Goal: Task Accomplishment & Management: Manage account settings

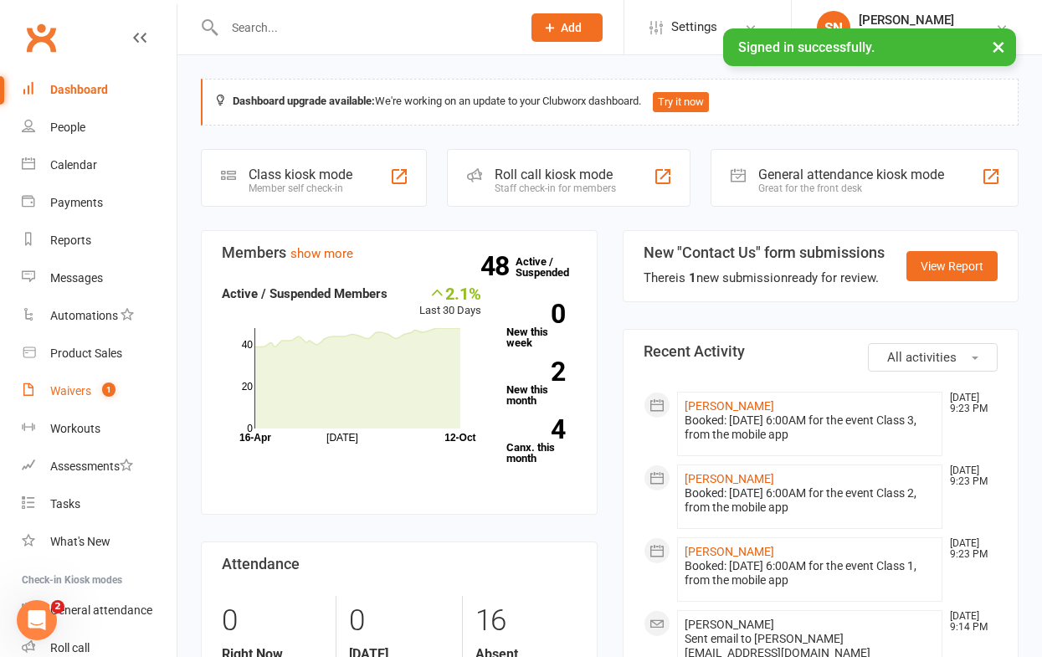
click at [80, 389] on div "Waivers" at bounding box center [70, 390] width 41 height 13
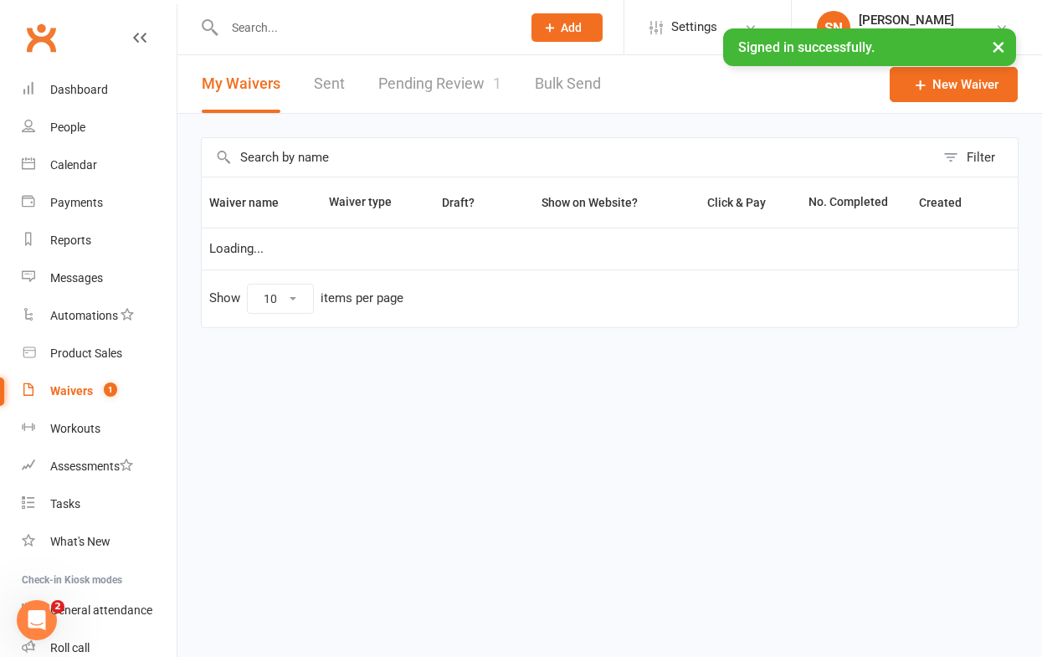
select select "100"
click at [427, 83] on link "Pending Review 1" at bounding box center [439, 84] width 123 height 58
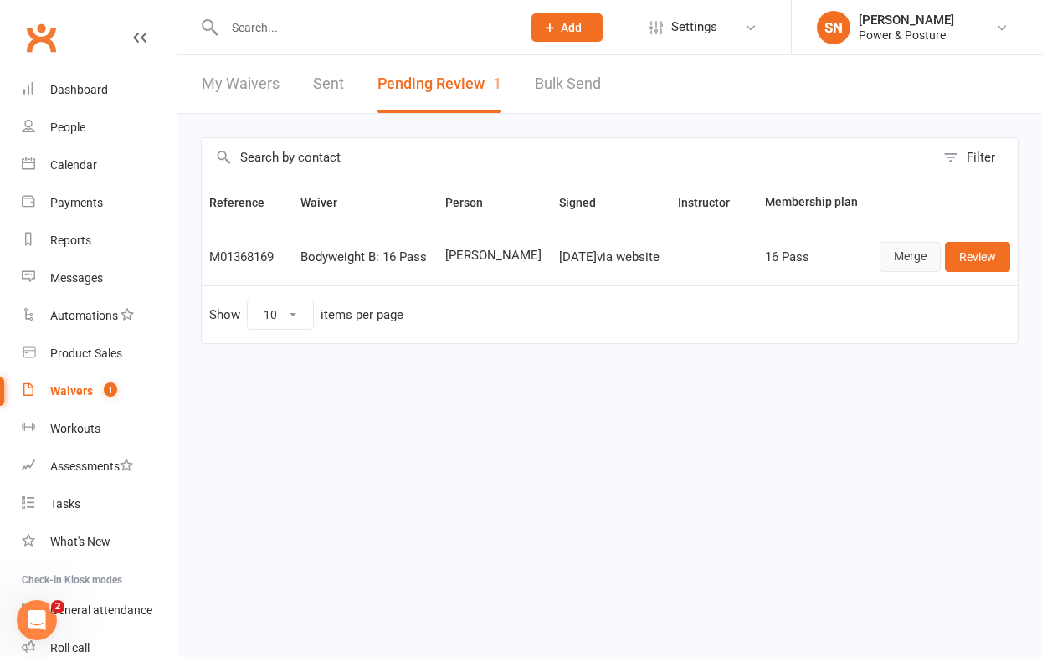
click at [903, 261] on link "Merge" at bounding box center [910, 257] width 61 height 30
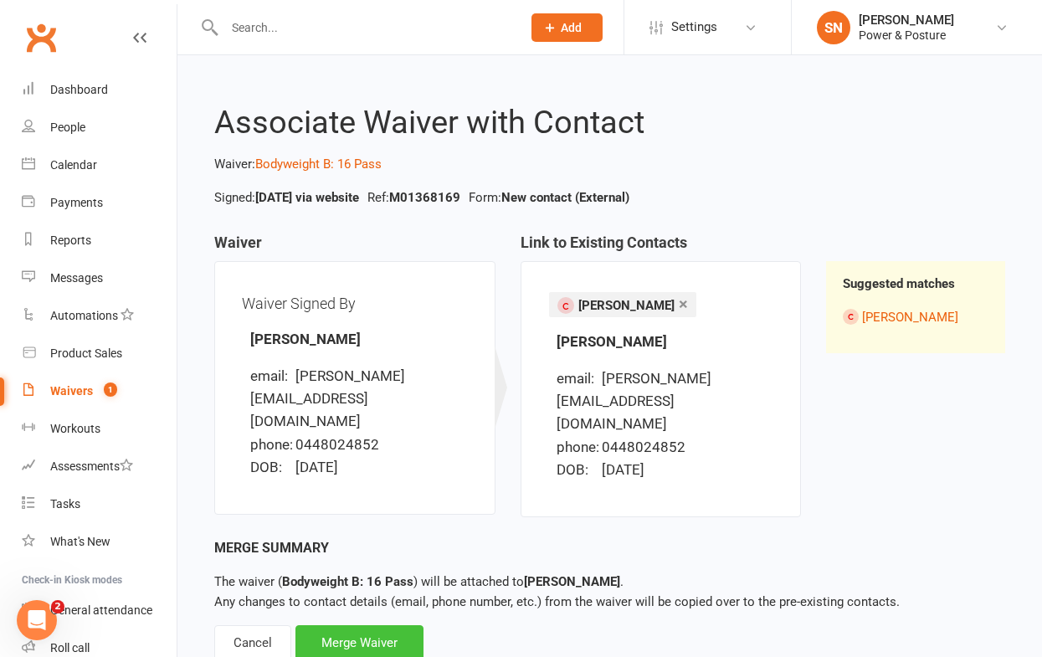
click at [342, 631] on div "Merge Waiver" at bounding box center [359, 642] width 128 height 35
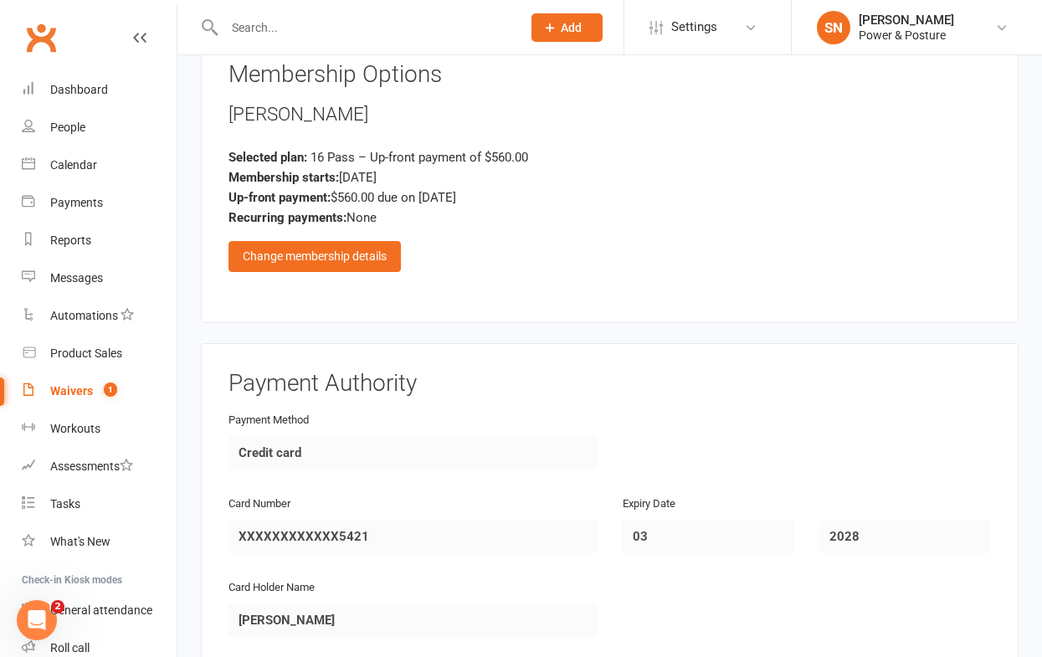
scroll to position [1196, 0]
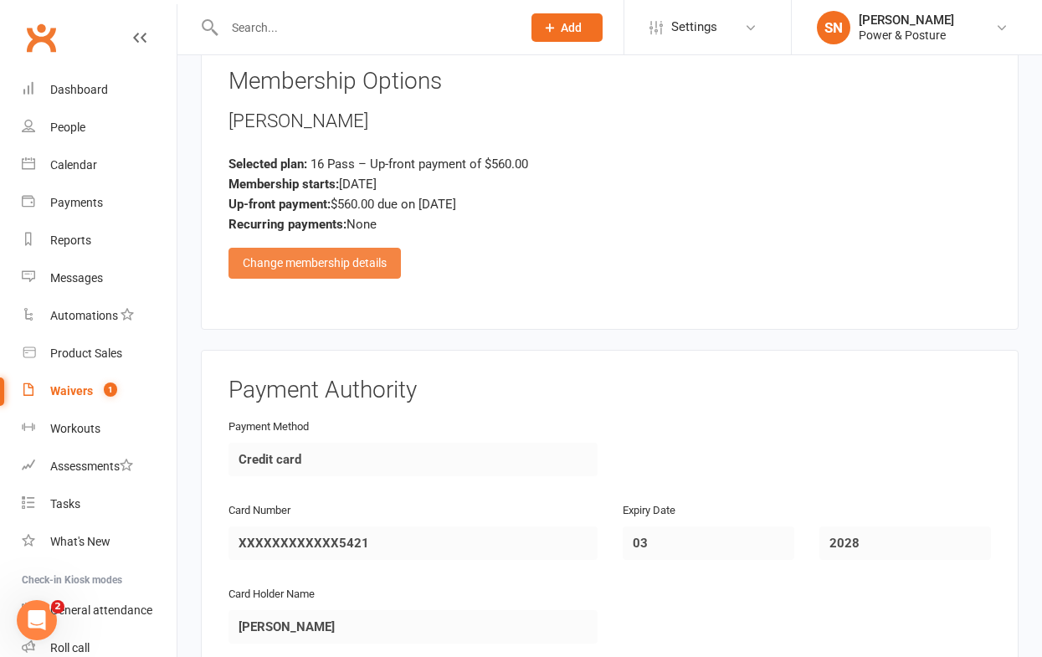
click at [297, 248] on div "Change membership details" at bounding box center [315, 263] width 172 height 30
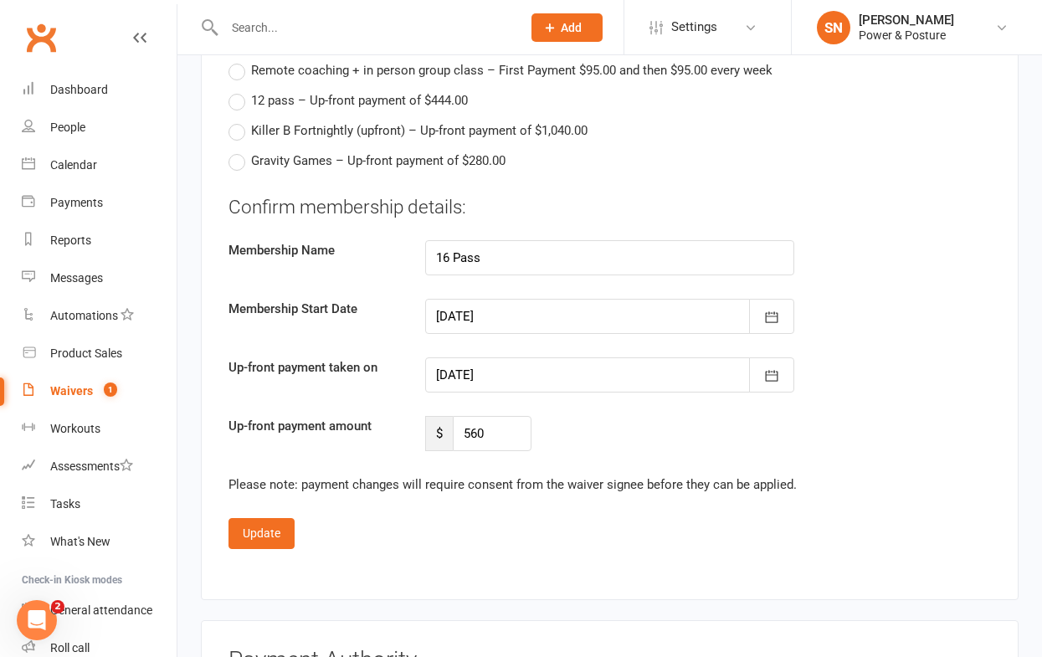
scroll to position [2016, 0]
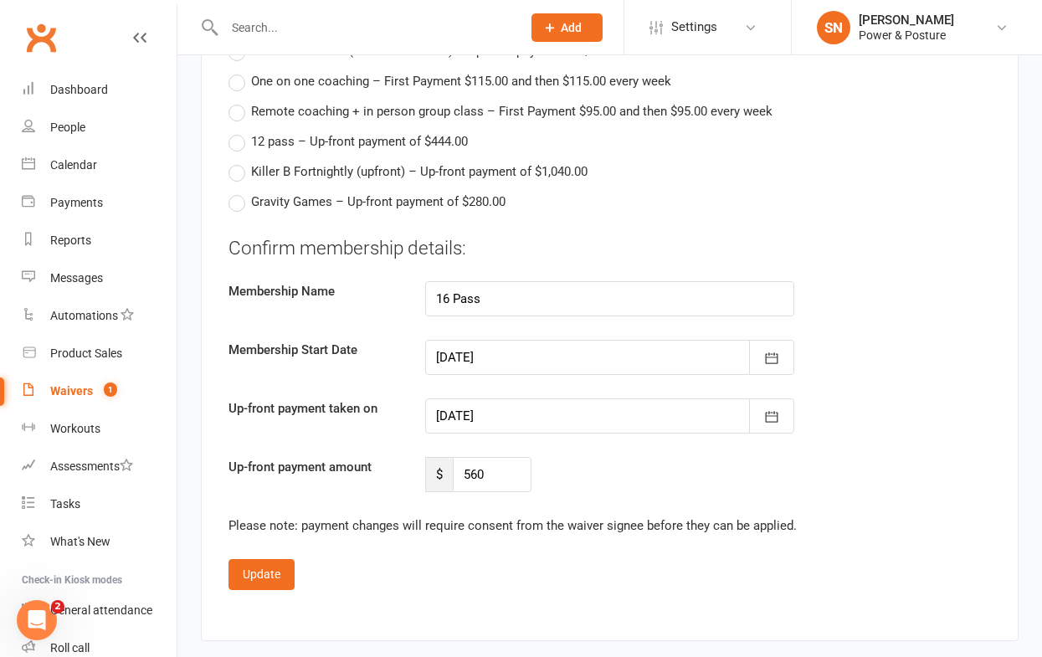
click at [469, 340] on div at bounding box center [609, 357] width 369 height 35
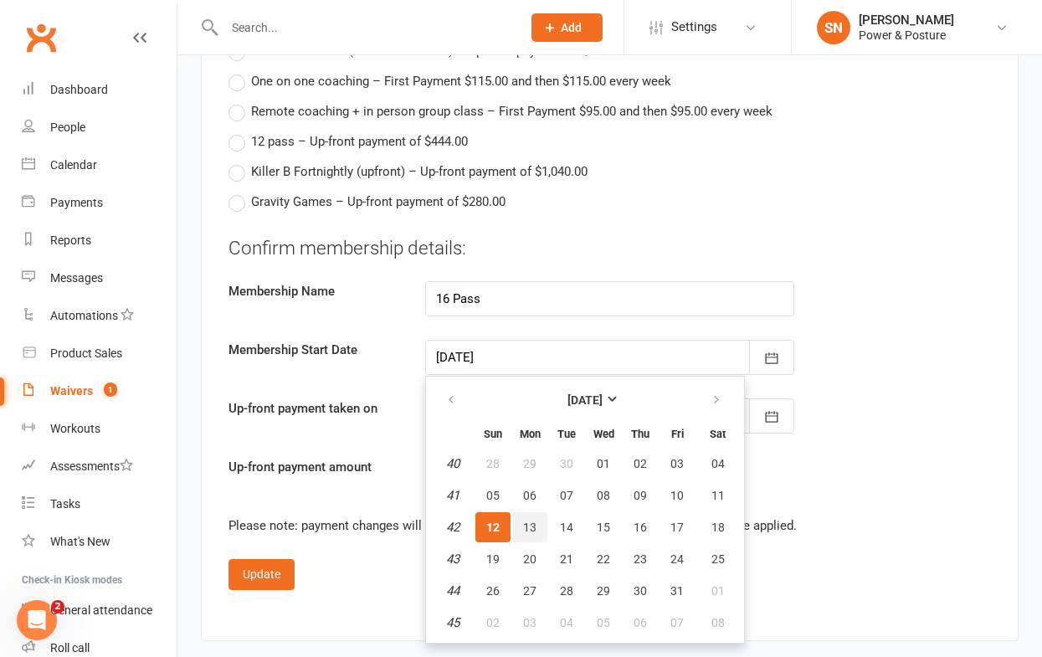
click at [526, 521] on span "13" at bounding box center [529, 527] width 13 height 13
type input "[DATE]"
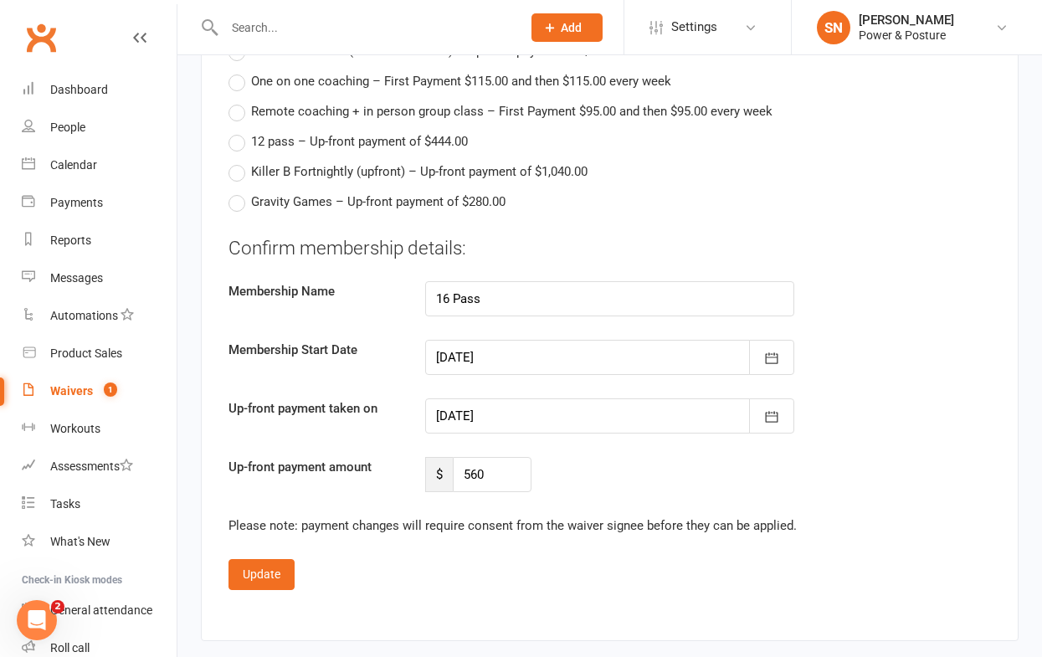
type input "[DATE]"
click at [257, 559] on button "Update" at bounding box center [262, 574] width 66 height 30
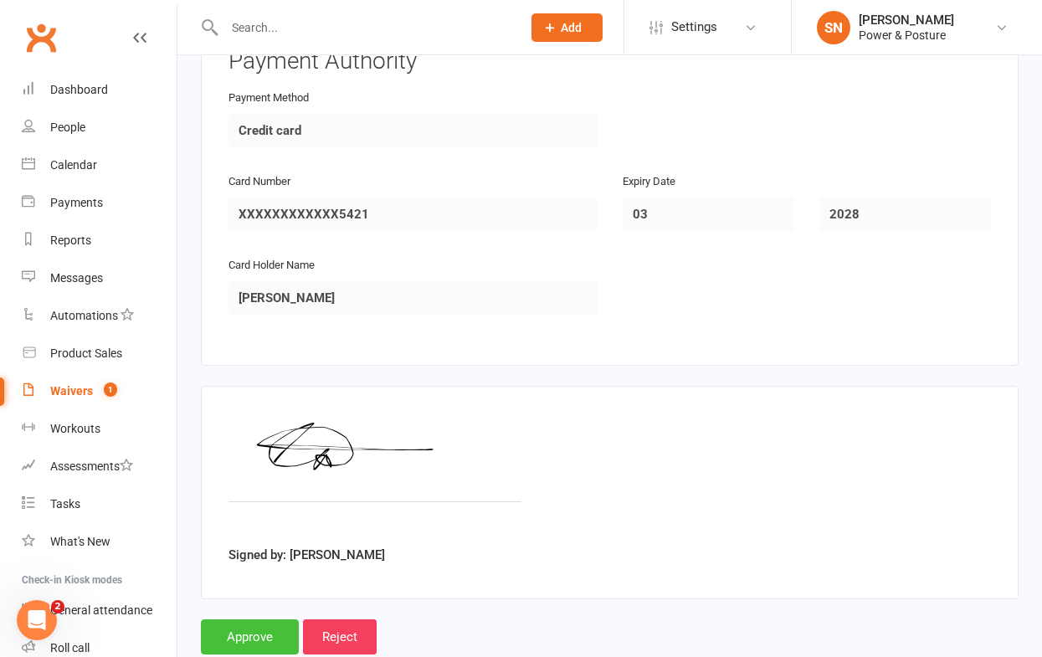
click at [239, 619] on input "Approve" at bounding box center [250, 636] width 98 height 35
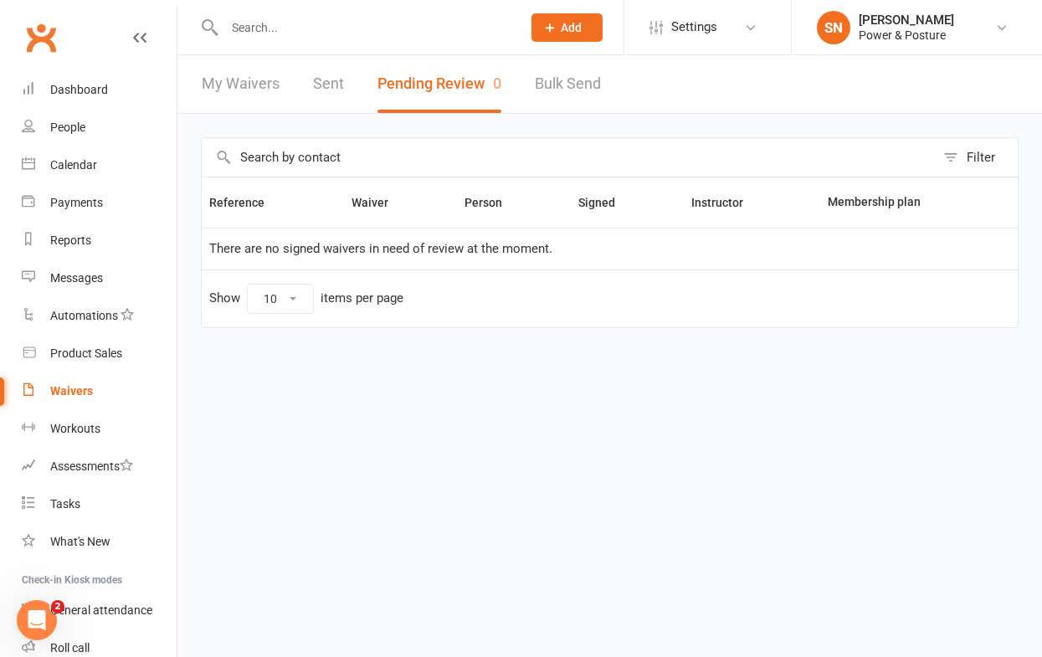
click at [370, 19] on input "text" at bounding box center [364, 27] width 290 height 23
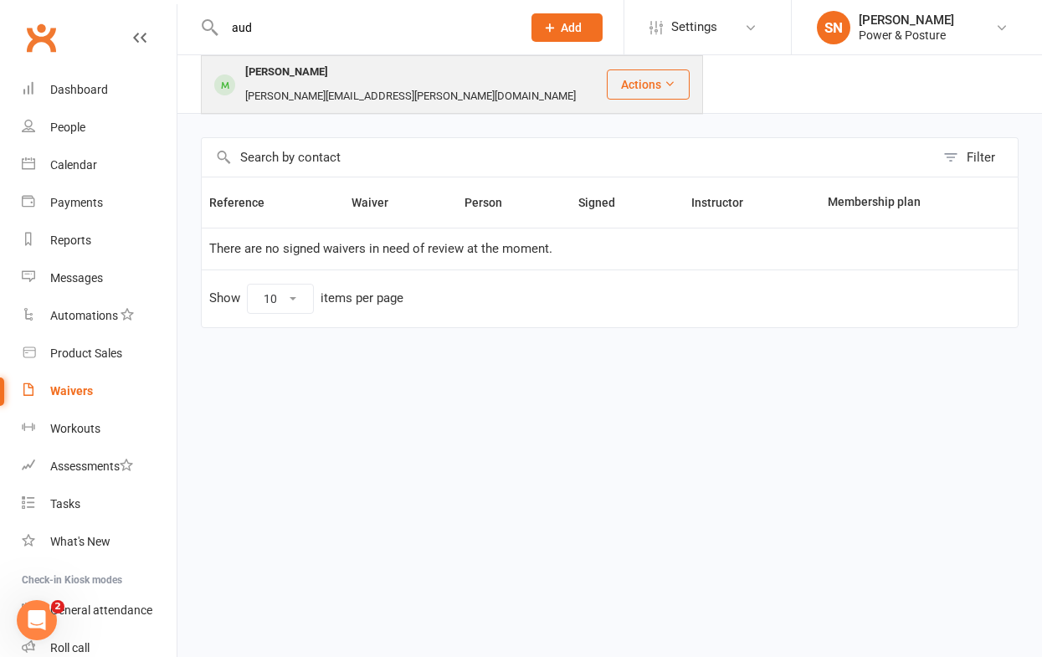
type input "aud"
click at [306, 77] on div "[PERSON_NAME]" at bounding box center [286, 72] width 93 height 24
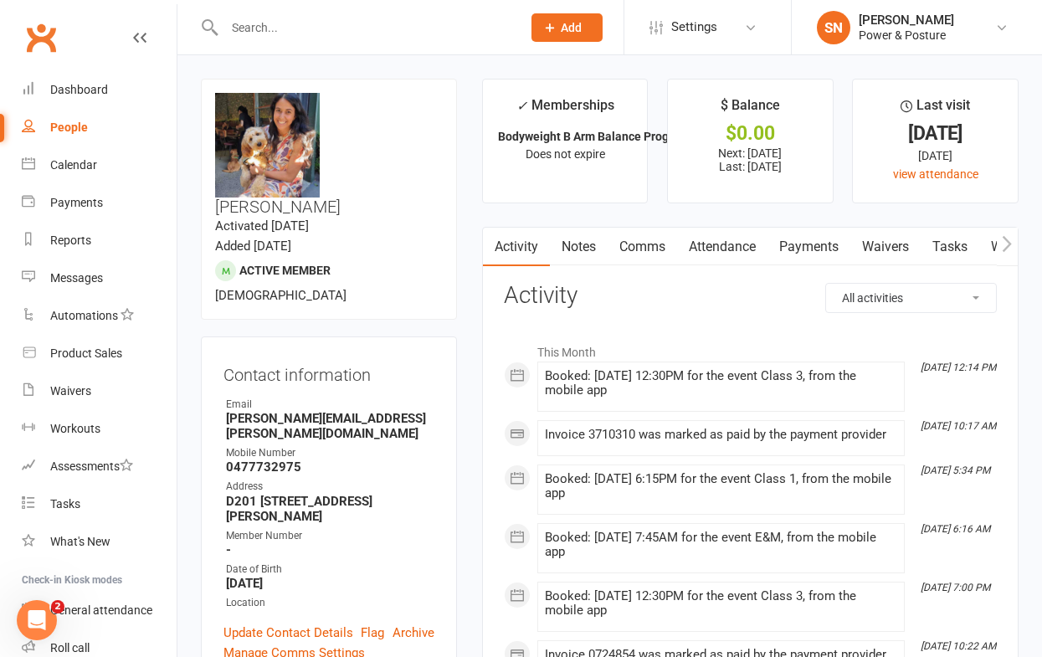
click at [813, 246] on link "Payments" at bounding box center [809, 247] width 83 height 39
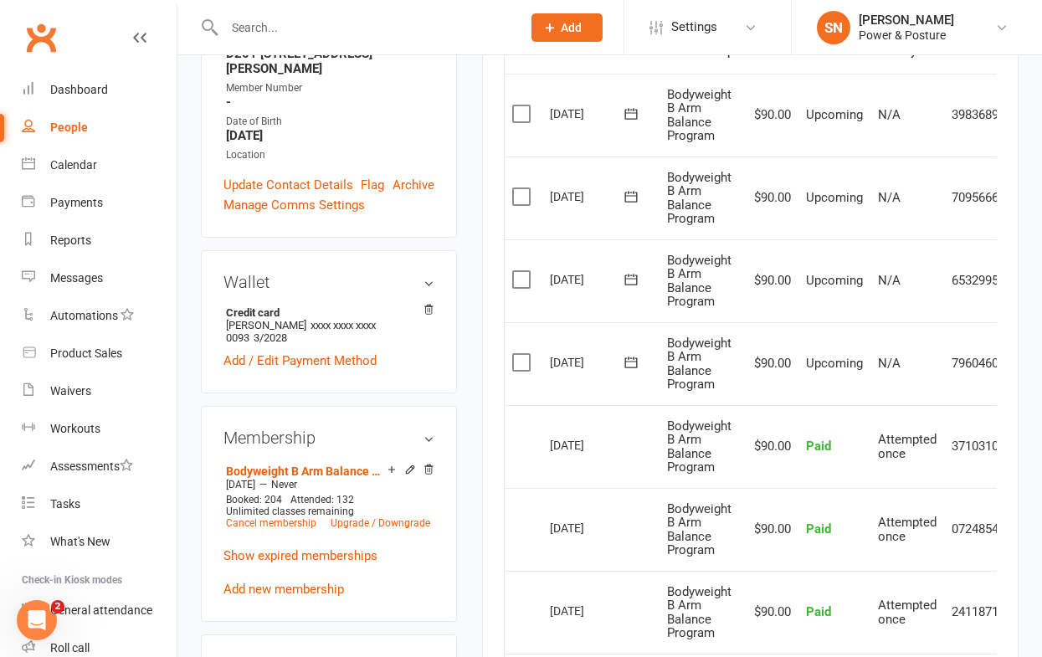
scroll to position [0, 46]
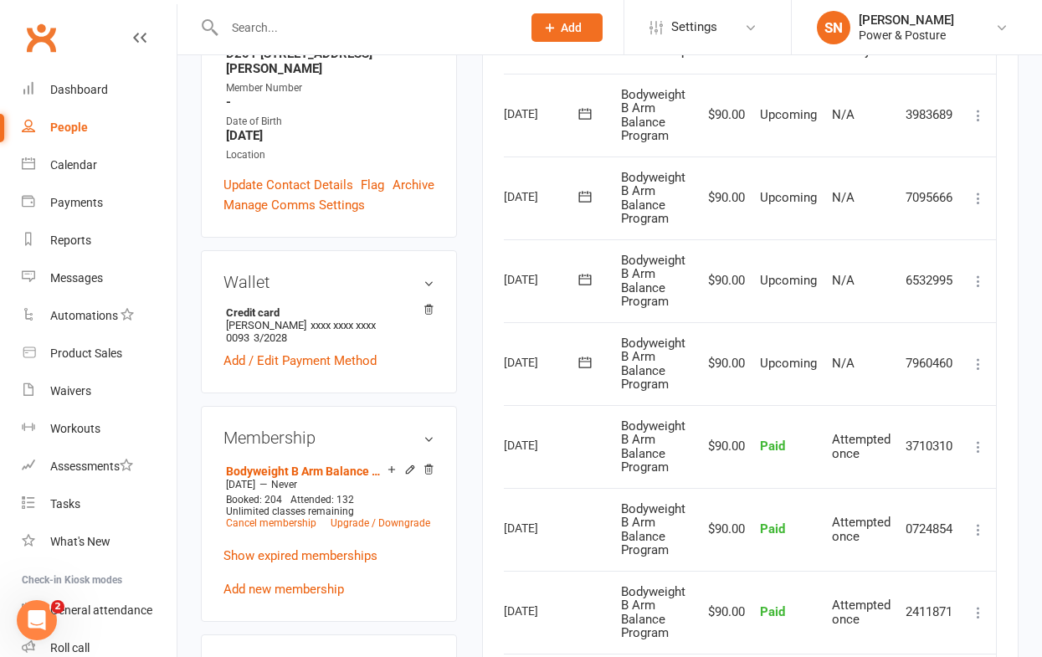
click at [976, 359] on icon at bounding box center [978, 364] width 17 height 17
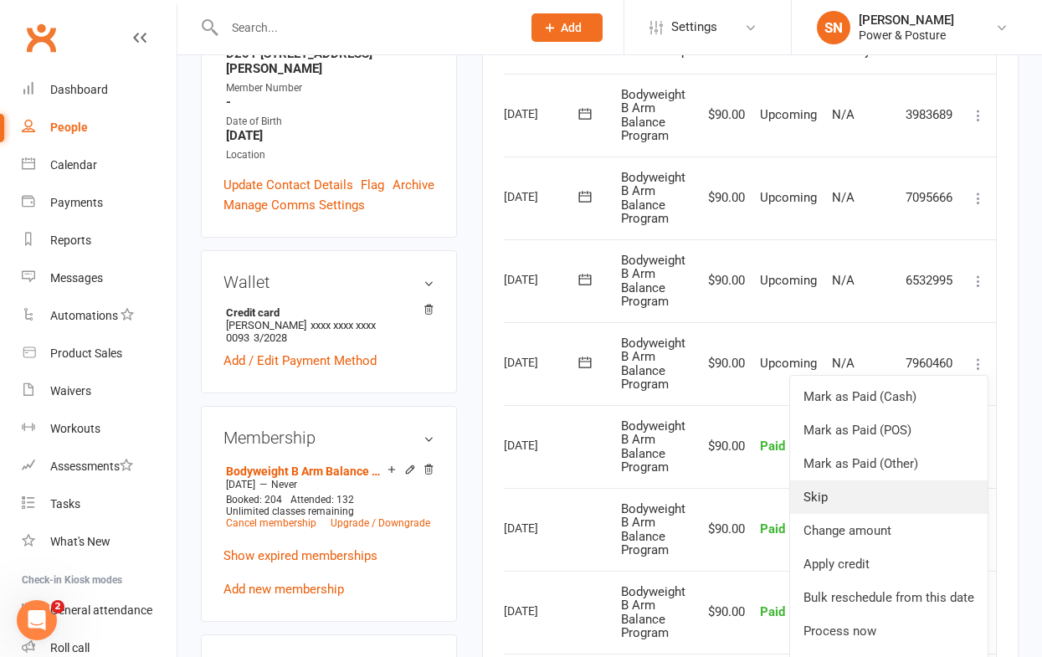
click at [882, 496] on link "Skip" at bounding box center [889, 496] width 198 height 33
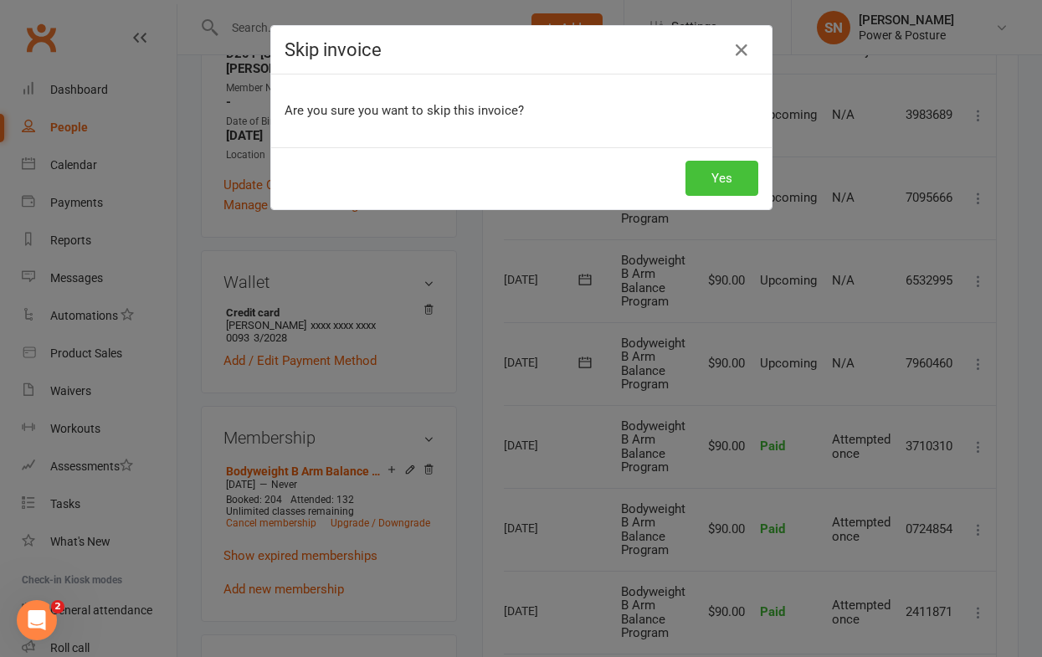
click at [726, 184] on button "Yes" at bounding box center [722, 178] width 73 height 35
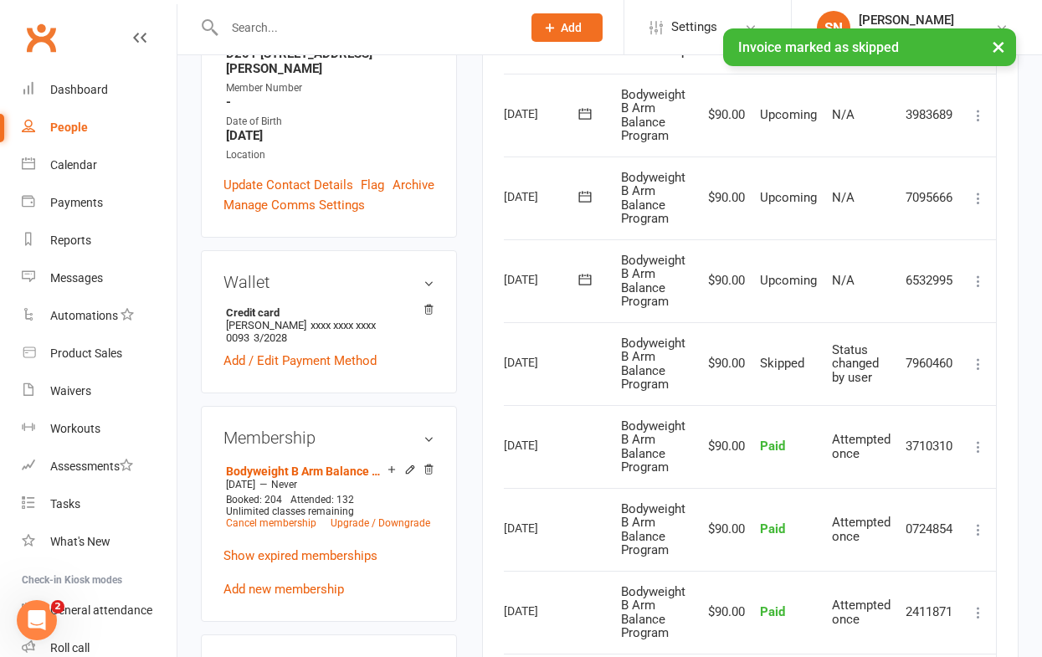
click at [319, 28] on div "× Invoice marked as skipped" at bounding box center [510, 28] width 1020 height 0
click at [241, 21] on input "text" at bounding box center [364, 27] width 290 height 23
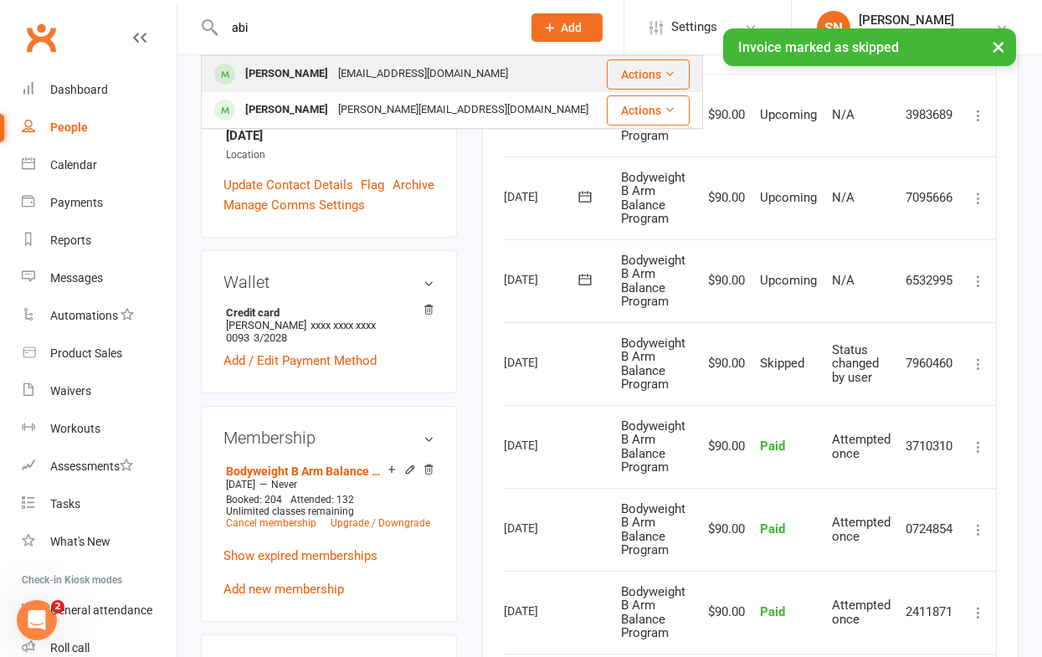
type input "abi"
click at [282, 78] on div "[PERSON_NAME]" at bounding box center [286, 74] width 93 height 24
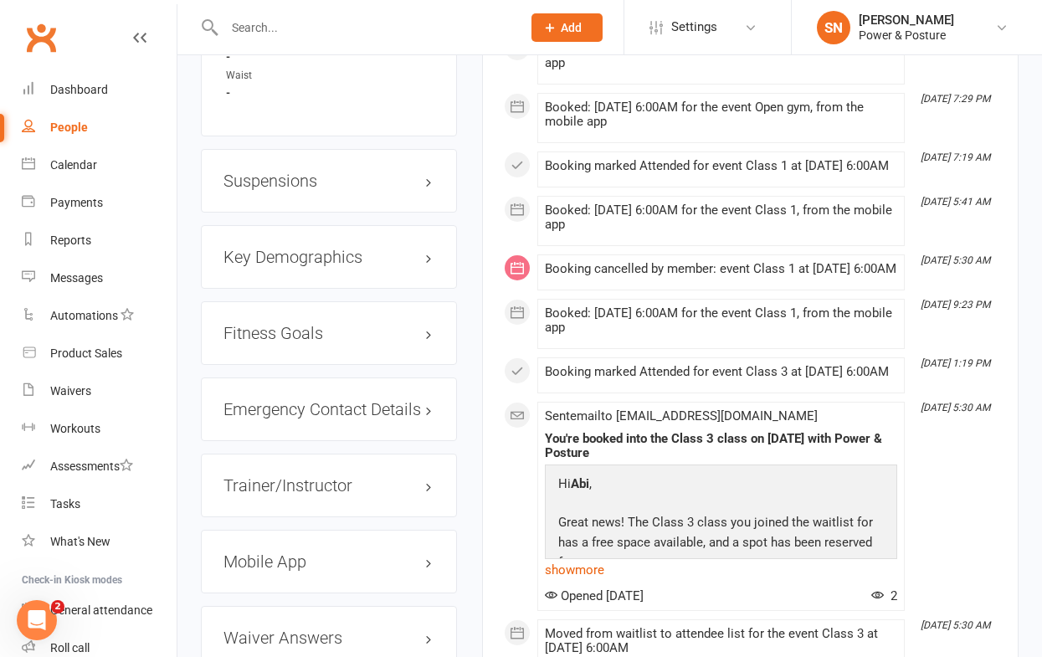
scroll to position [1589, 0]
click at [295, 171] on h3 "Suspensions" at bounding box center [328, 180] width 211 height 18
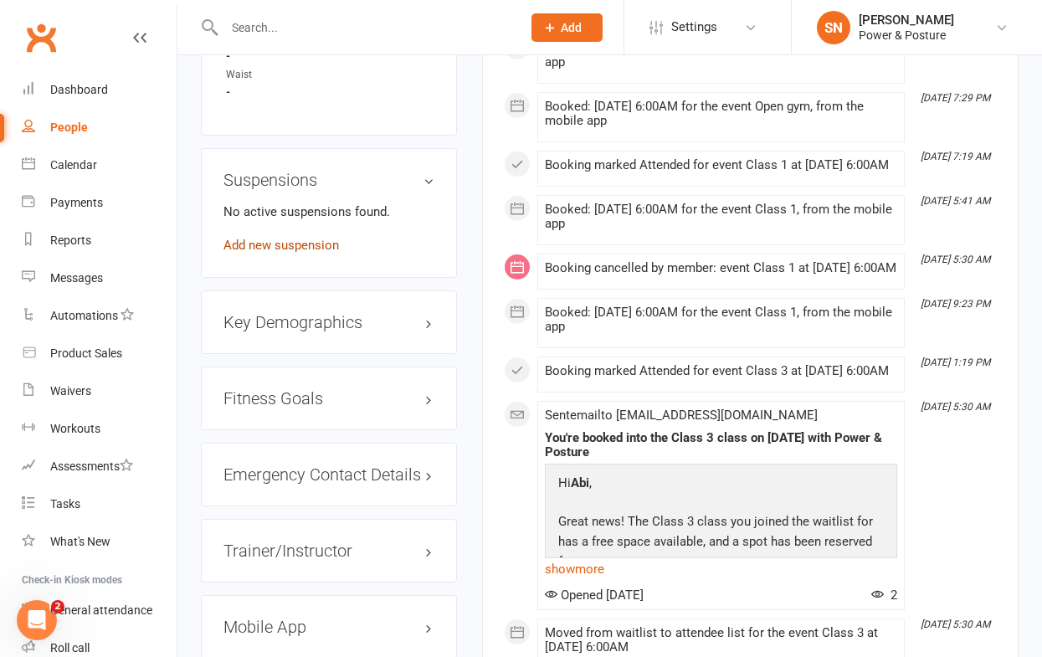
click at [302, 238] on link "Add new suspension" at bounding box center [281, 245] width 116 height 15
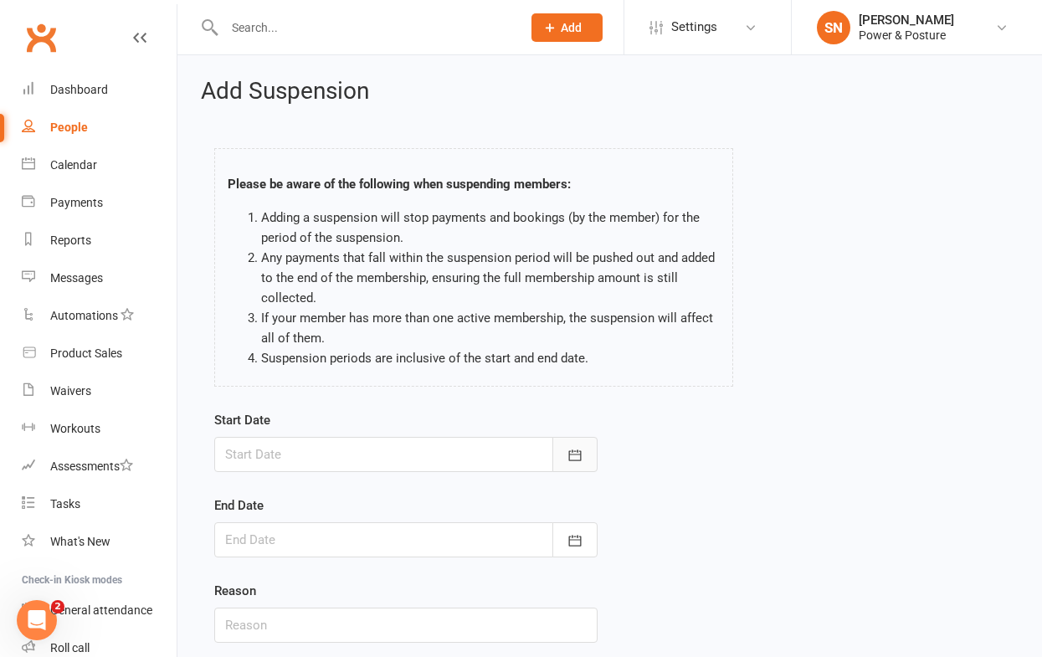
click at [568, 449] on icon "button" at bounding box center [575, 455] width 17 height 17
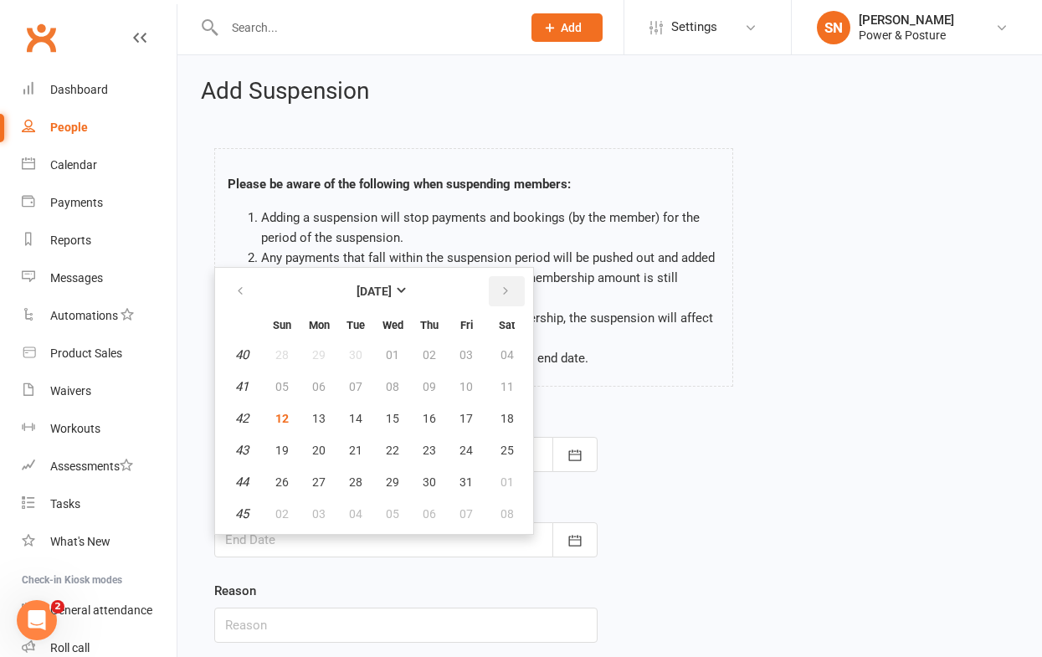
click at [509, 290] on icon "button" at bounding box center [506, 291] width 12 height 13
click at [319, 444] on span "17" at bounding box center [318, 450] width 13 height 13
type input "[DATE]"
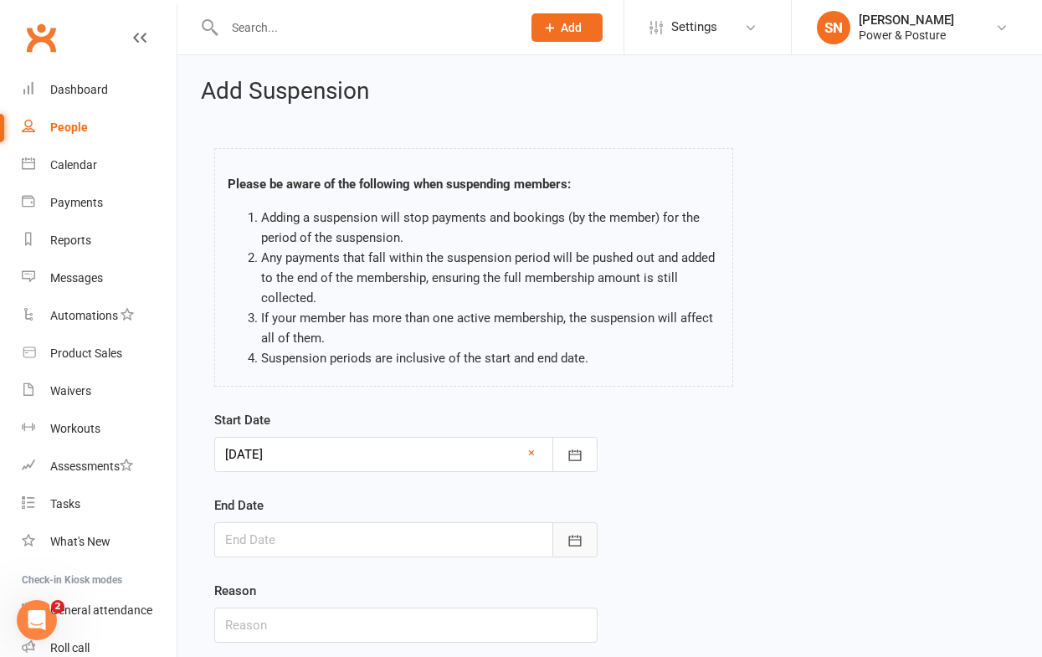
click at [577, 527] on button "button" at bounding box center [574, 539] width 45 height 35
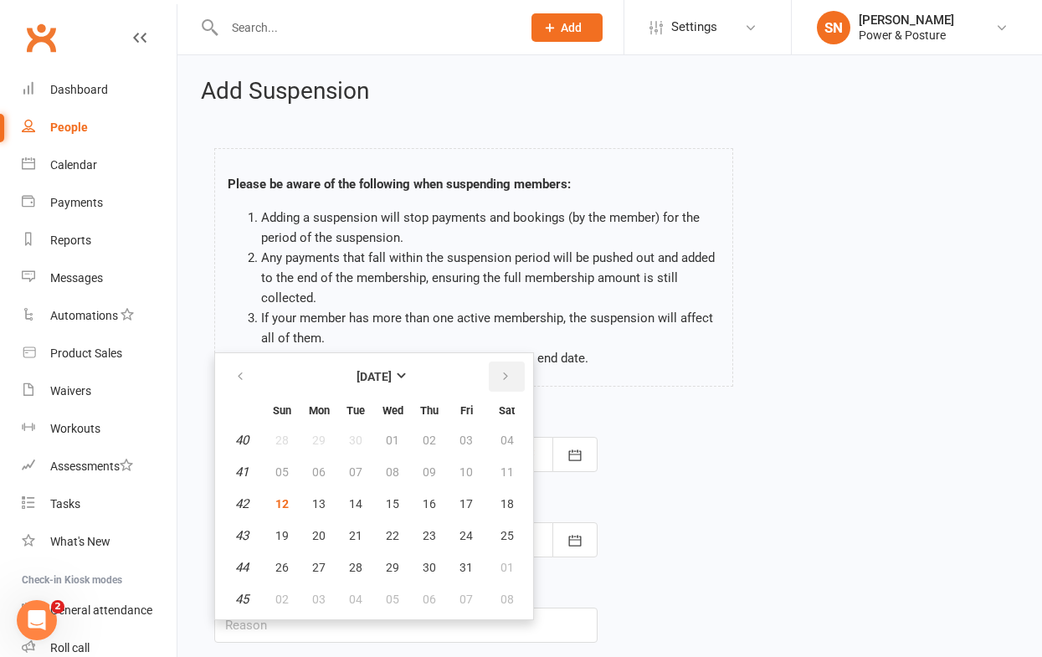
click at [497, 372] on button "button" at bounding box center [507, 377] width 36 height 30
click at [275, 568] on span "23" at bounding box center [281, 567] width 13 height 13
type input "[DATE]"
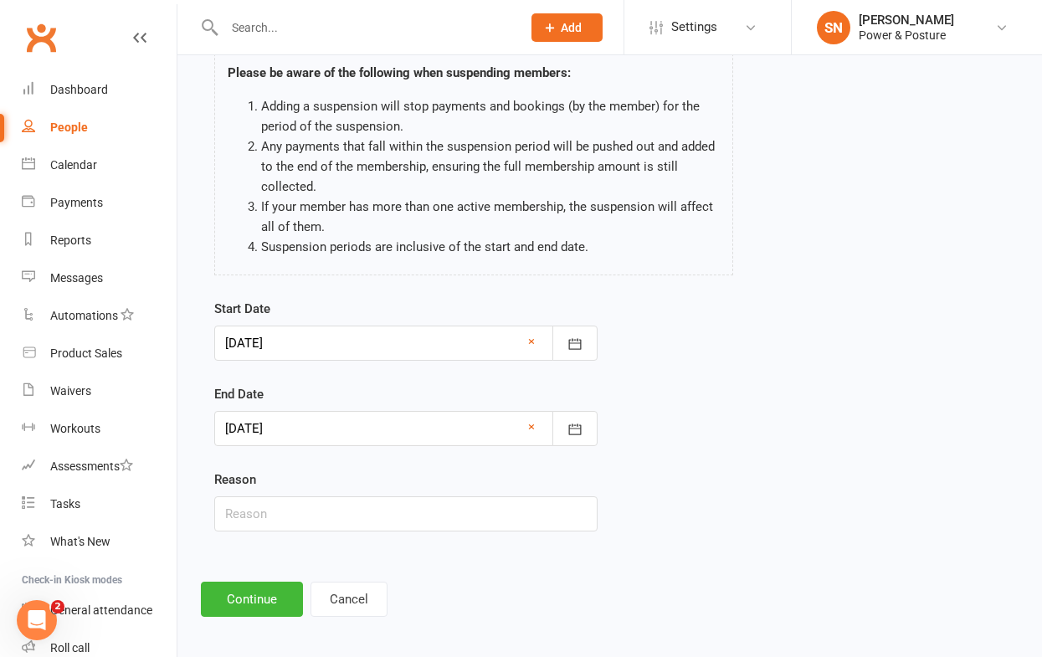
scroll to position [119, 0]
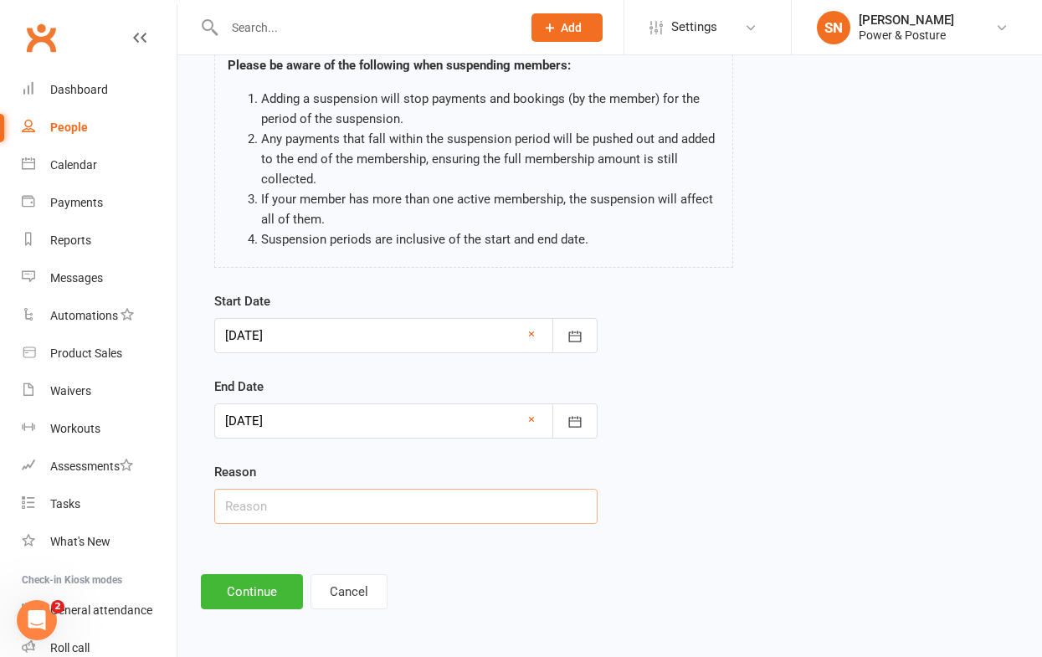
click at [249, 502] on input "text" at bounding box center [405, 506] width 383 height 35
type input "holiday"
click at [245, 584] on button "Continue" at bounding box center [252, 591] width 102 height 35
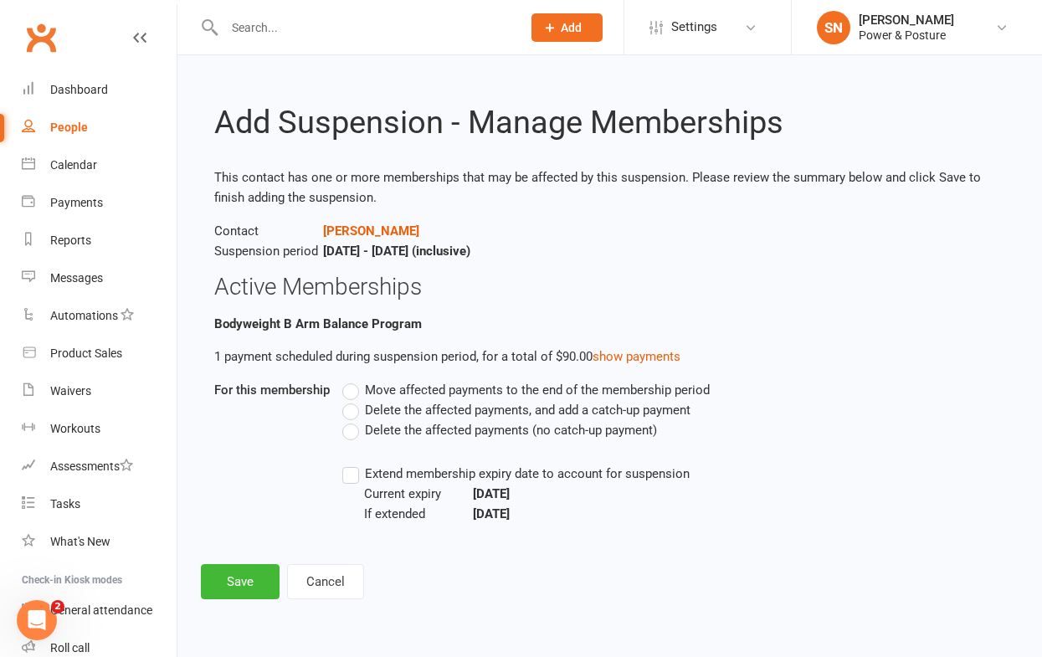
click at [357, 434] on label "Delete the affected payments (no catch-up payment)" at bounding box center [499, 430] width 315 height 20
click at [353, 420] on input "Delete the affected payments (no catch-up payment)" at bounding box center [347, 420] width 11 height 0
click at [234, 589] on button "Save" at bounding box center [240, 581] width 79 height 35
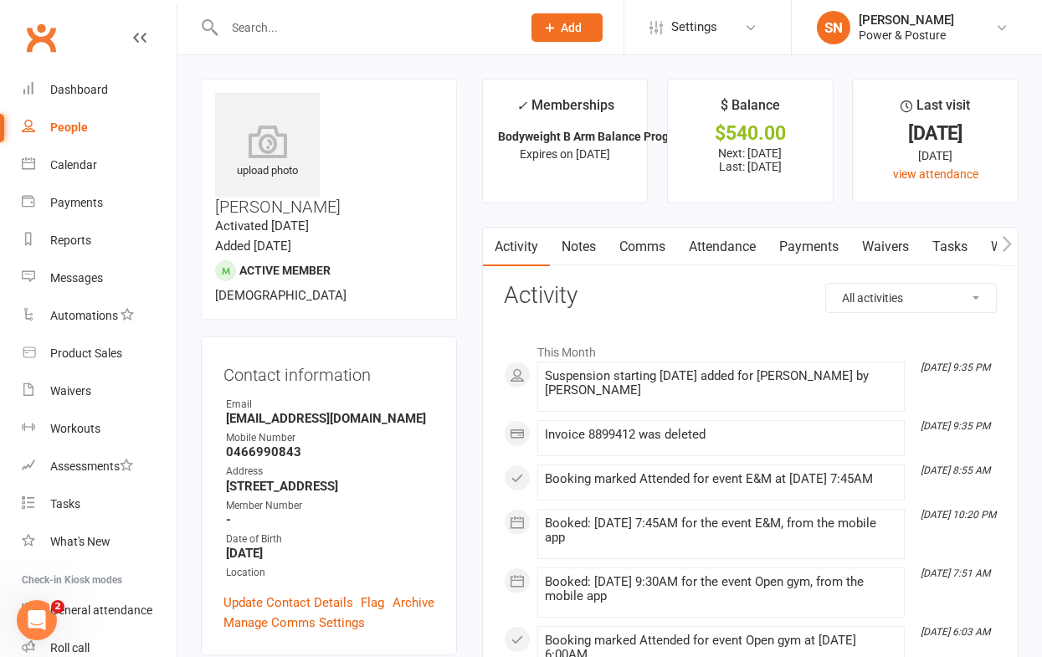
click at [810, 236] on link "Payments" at bounding box center [809, 247] width 83 height 39
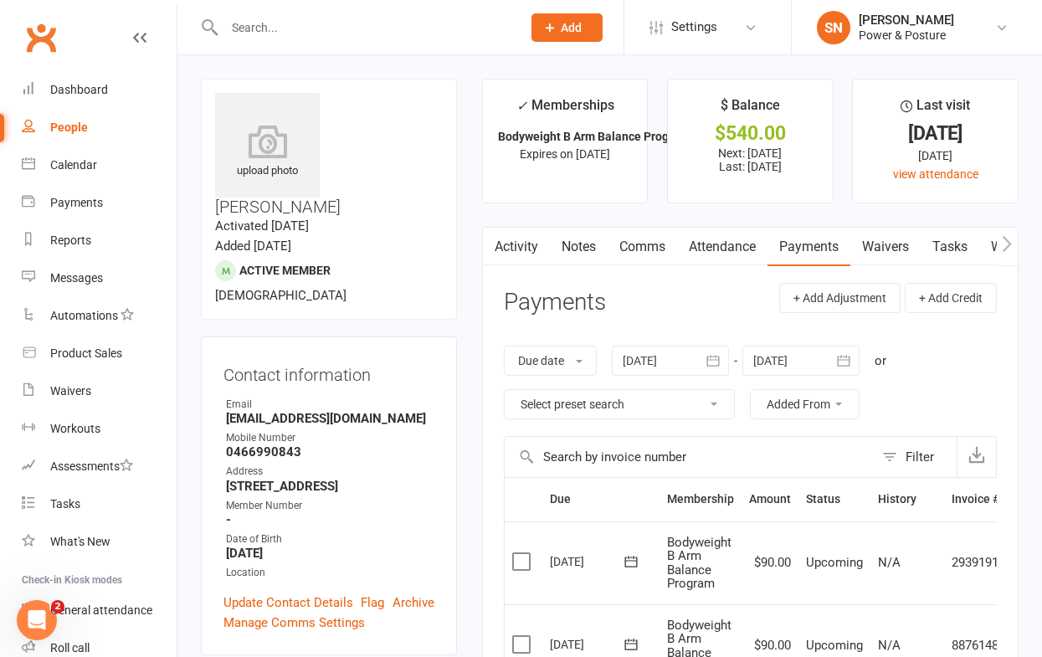
click at [280, 30] on input "text" at bounding box center [364, 27] width 290 height 23
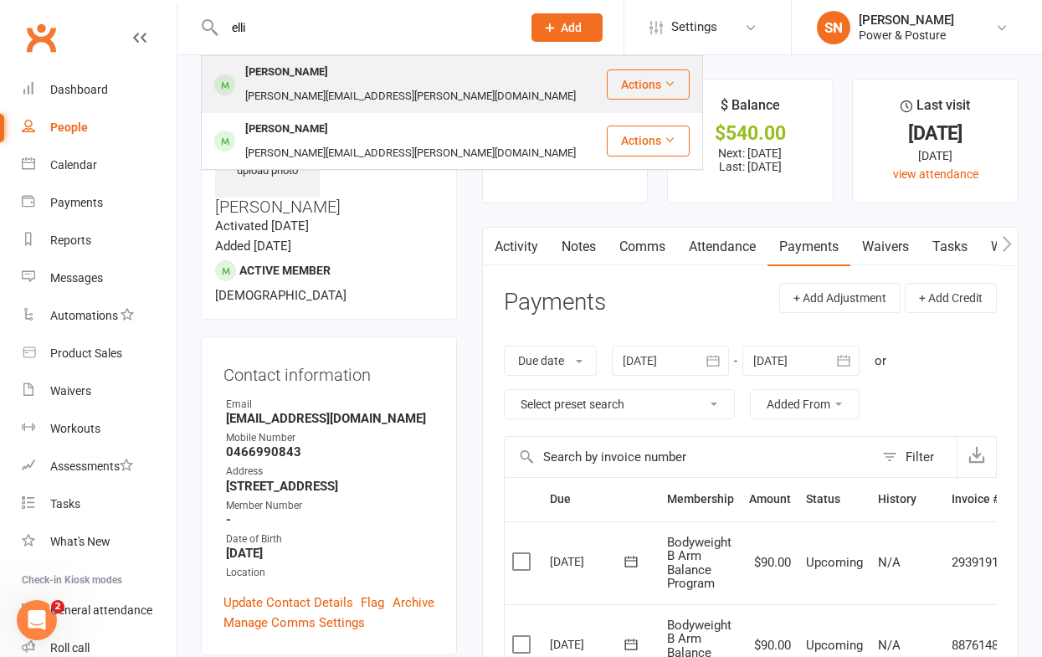
type input "elli"
click at [265, 73] on div "[PERSON_NAME]" at bounding box center [286, 72] width 93 height 24
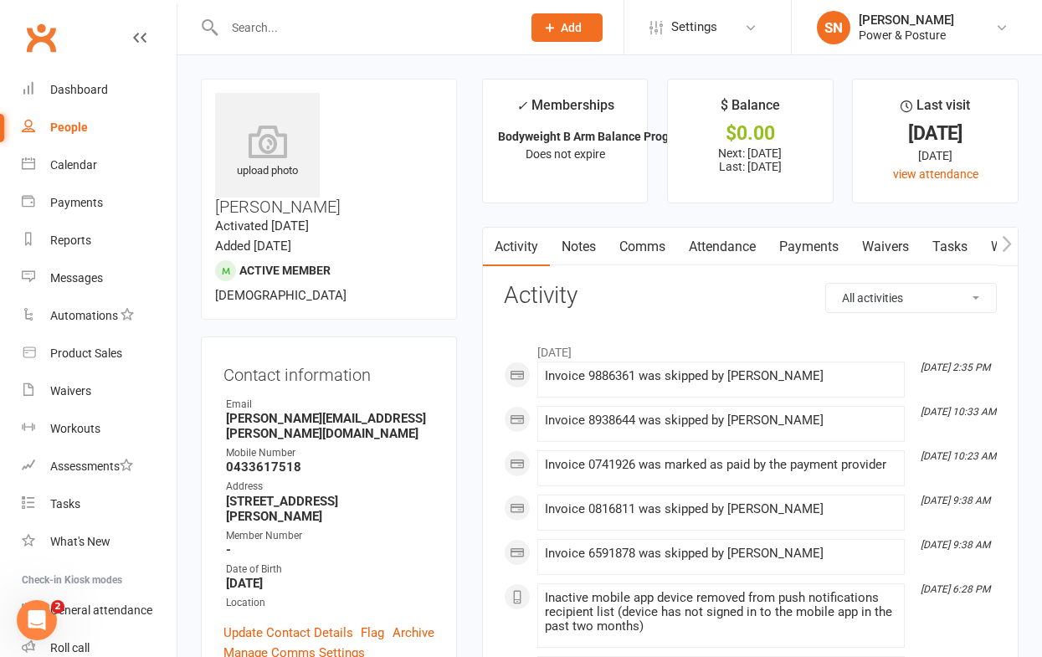
click at [787, 258] on link "Payments" at bounding box center [809, 247] width 83 height 39
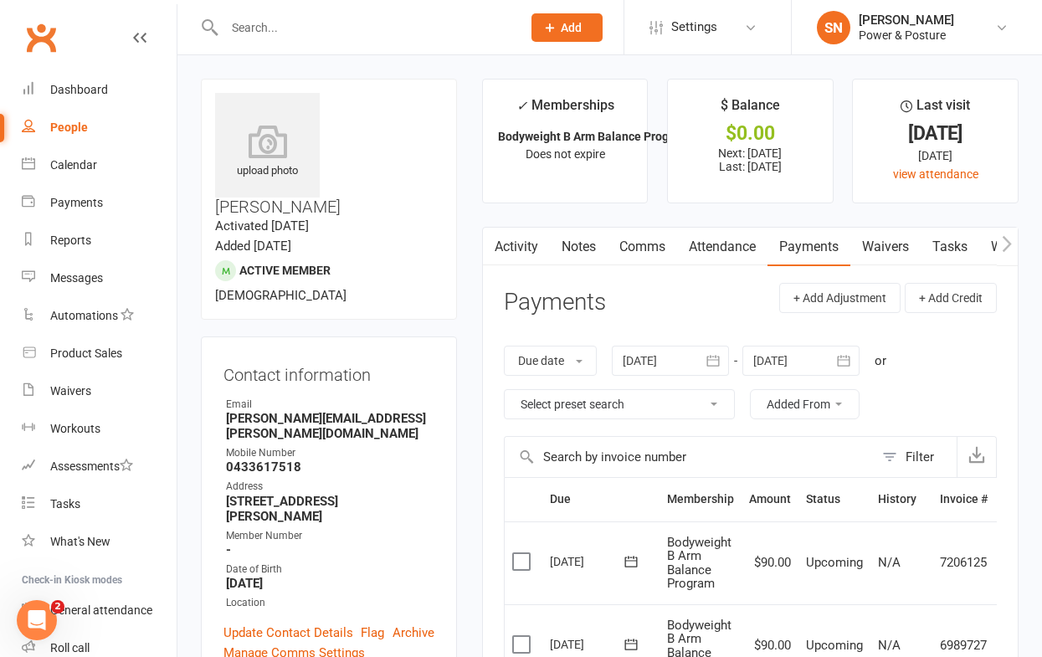
click at [260, 30] on input "text" at bounding box center [364, 27] width 290 height 23
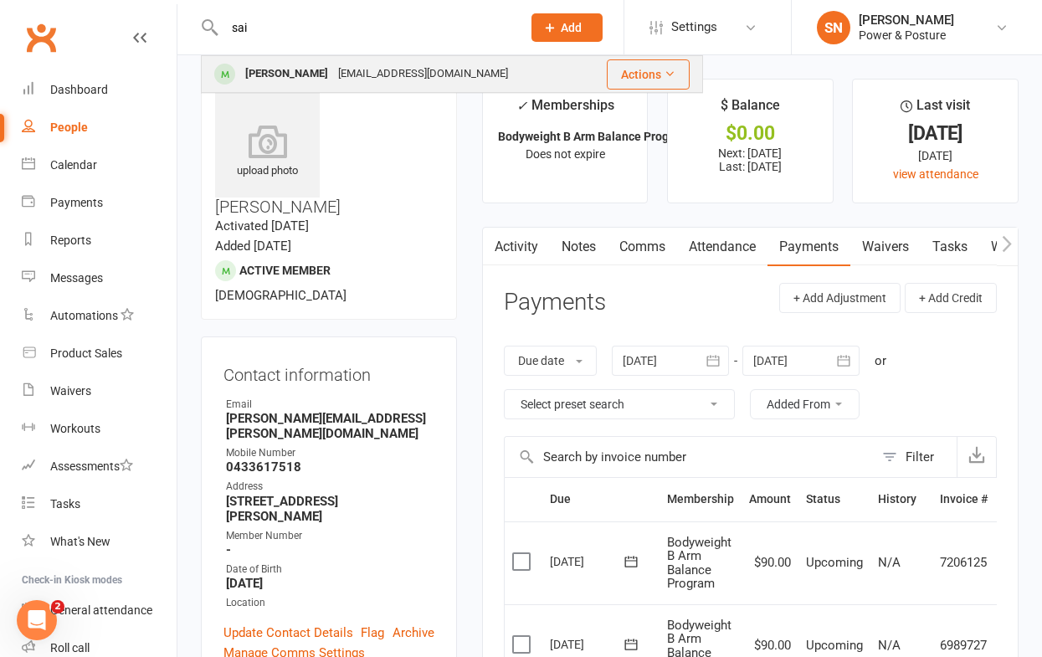
type input "sai"
click at [282, 74] on div "[PERSON_NAME]" at bounding box center [286, 74] width 93 height 24
